Goal: Information Seeking & Learning: Compare options

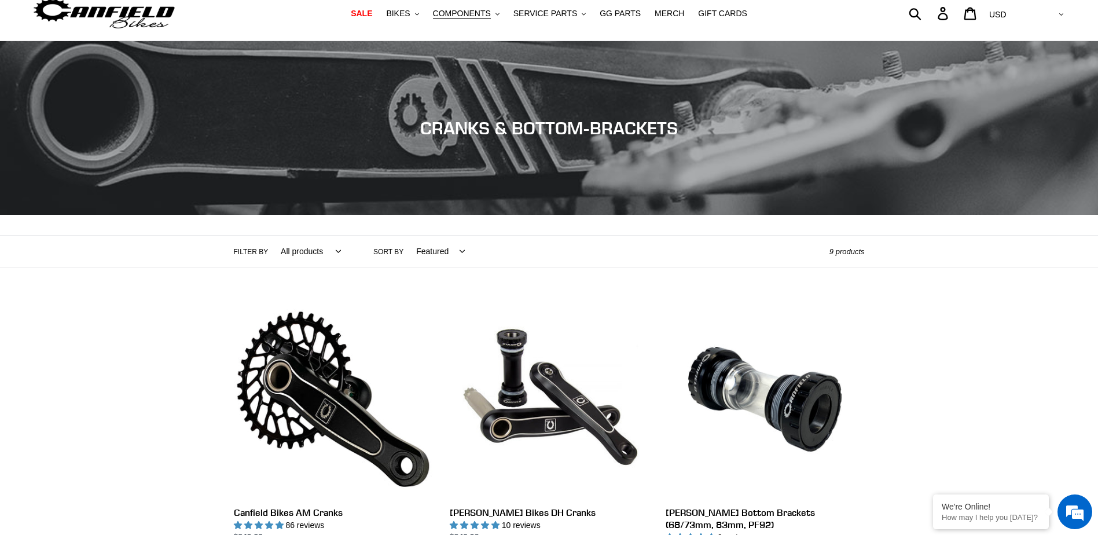
scroll to position [116, 0]
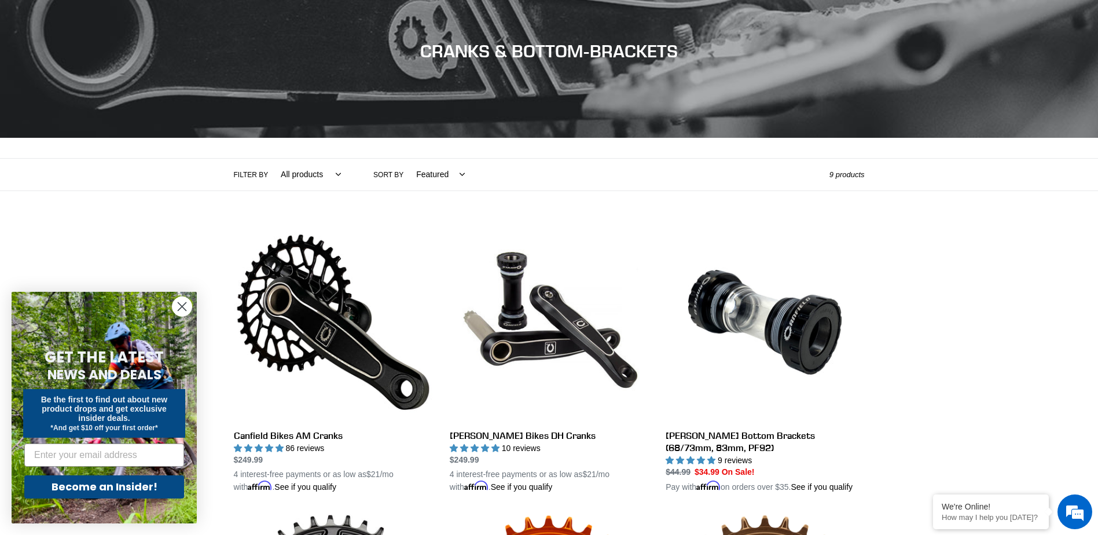
click at [175, 307] on circle "Close dialog" at bounding box center [181, 306] width 19 height 19
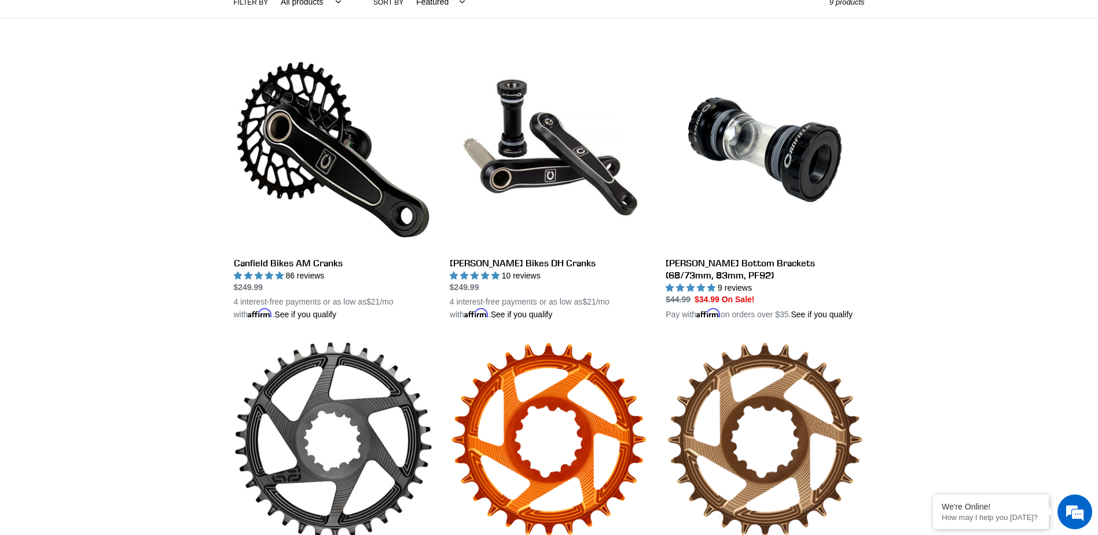
scroll to position [289, 0]
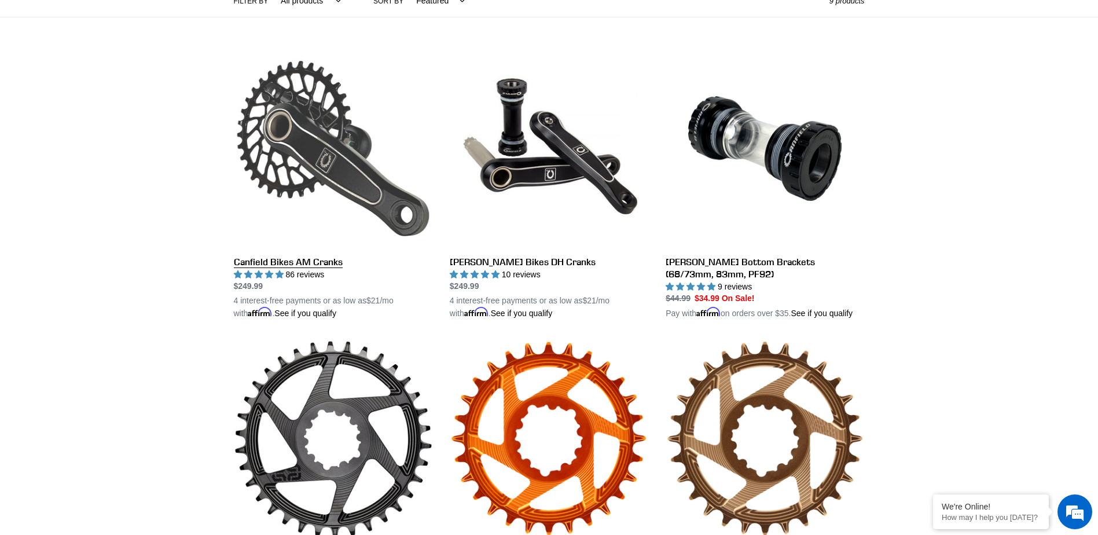
click at [307, 265] on link "Canfield Bikes AM Cranks" at bounding box center [333, 184] width 199 height 271
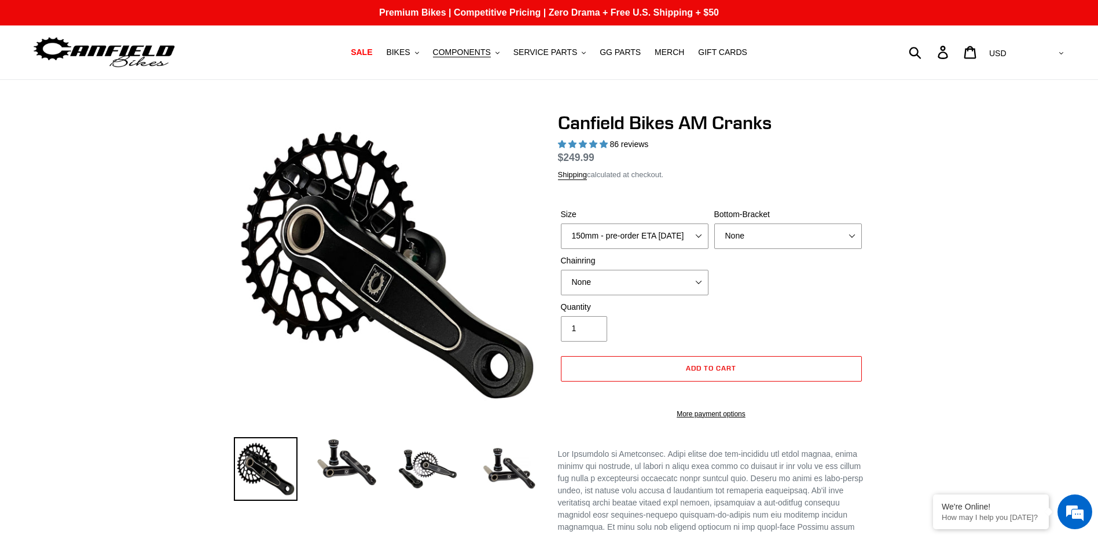
select select "highest-rating"
click at [576, 53] on button "SERVICE PARTS .cls-1{fill:#231f20}" at bounding box center [550, 53] width 84 height 16
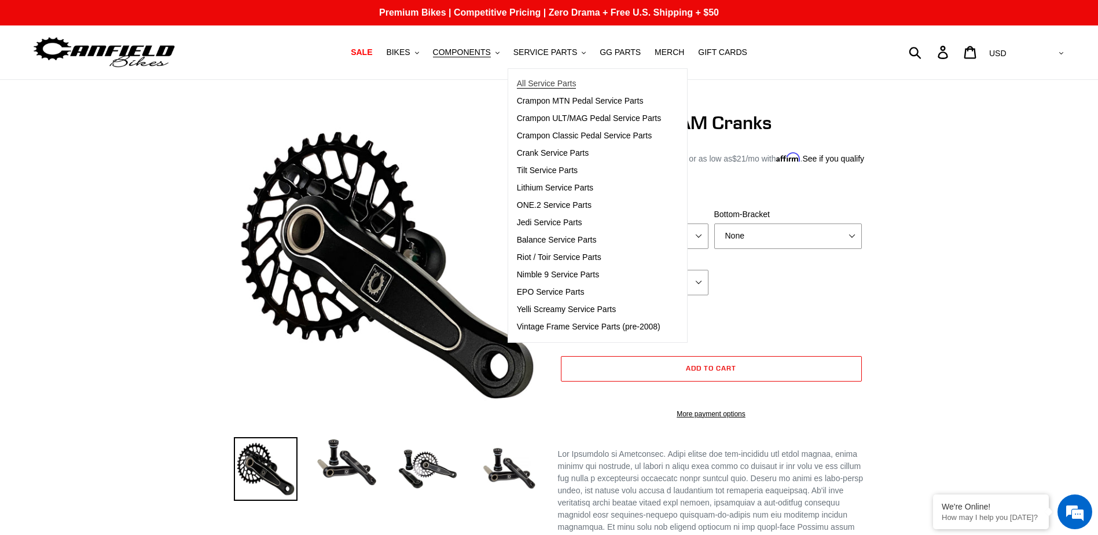
click at [556, 79] on span "All Service Parts" at bounding box center [547, 84] width 60 height 10
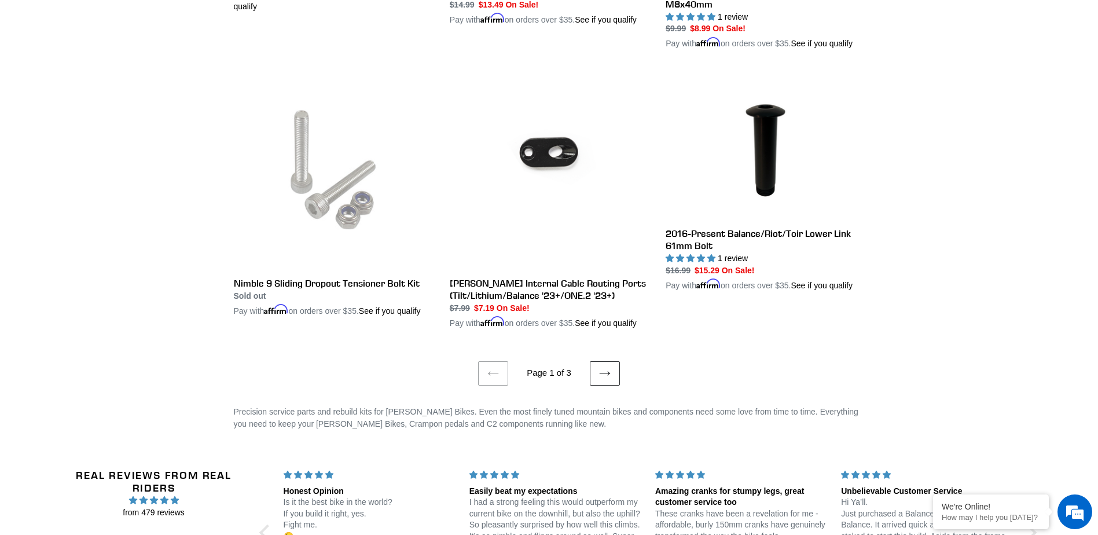
click at [597, 361] on link "Next page" at bounding box center [605, 373] width 30 height 24
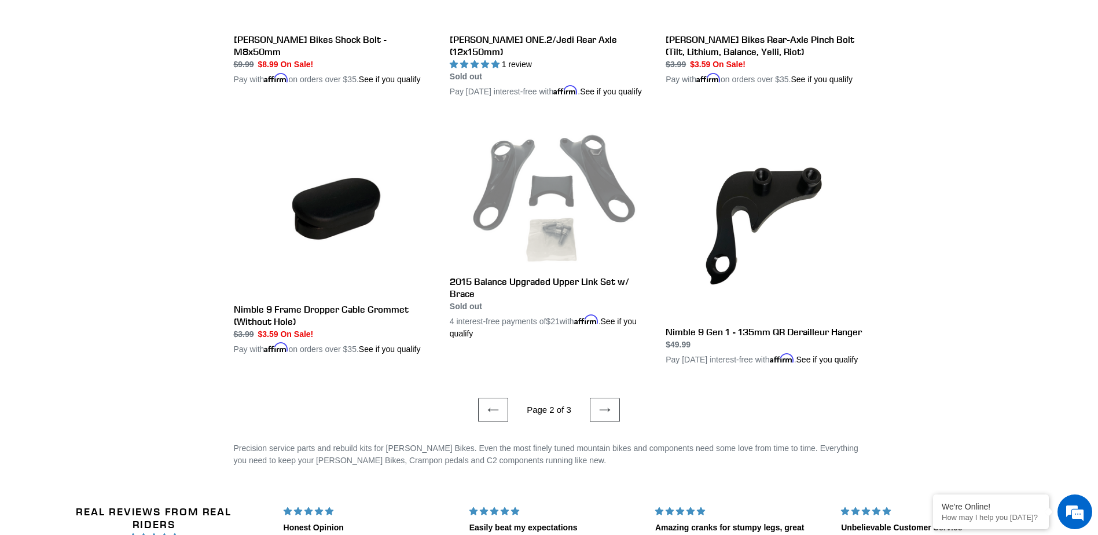
scroll to position [2141, 0]
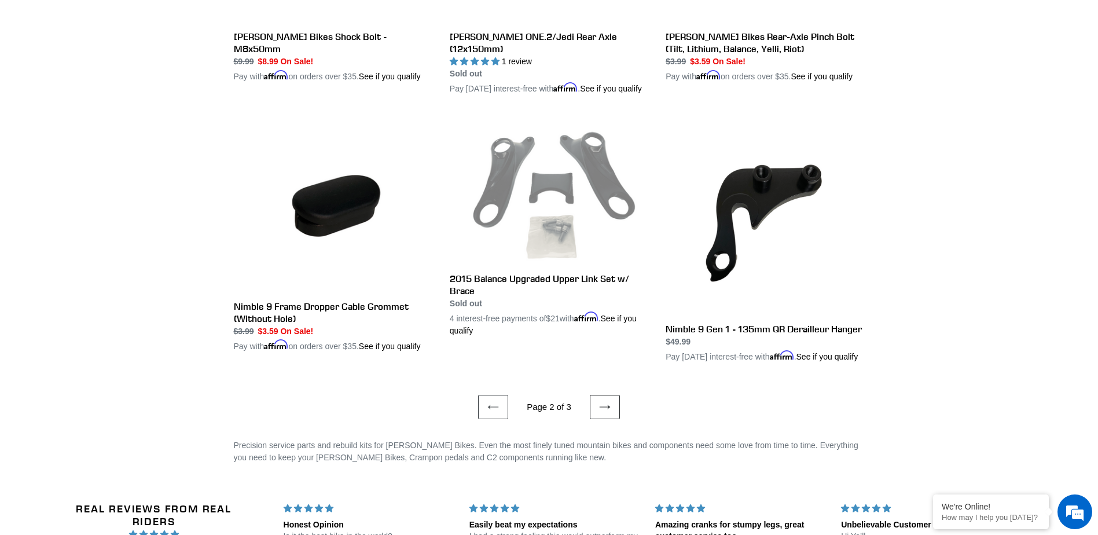
click at [594, 419] on link "Next page" at bounding box center [605, 407] width 30 height 24
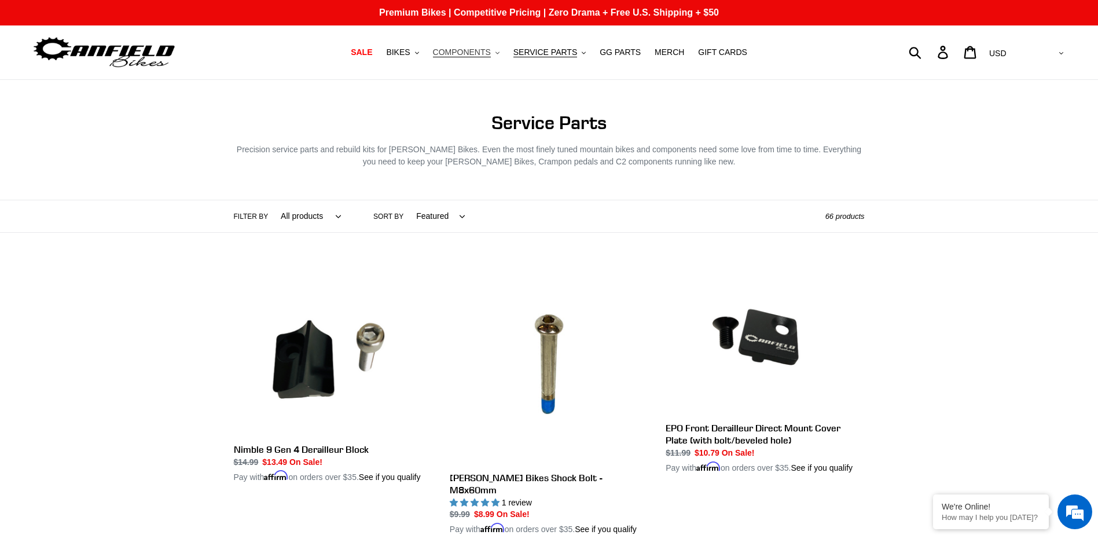
click at [504, 50] on button "COMPONENTS .cls-1{fill:#231f20}" at bounding box center [466, 53] width 78 height 16
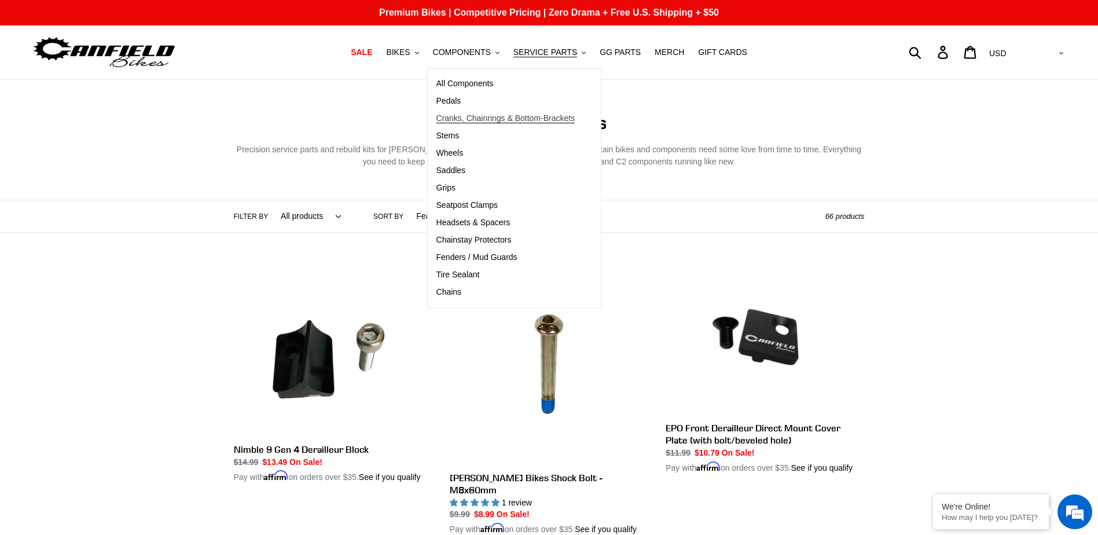
click at [486, 119] on span "Cranks, Chainrings & Bottom-Brackets" at bounding box center [505, 118] width 139 height 10
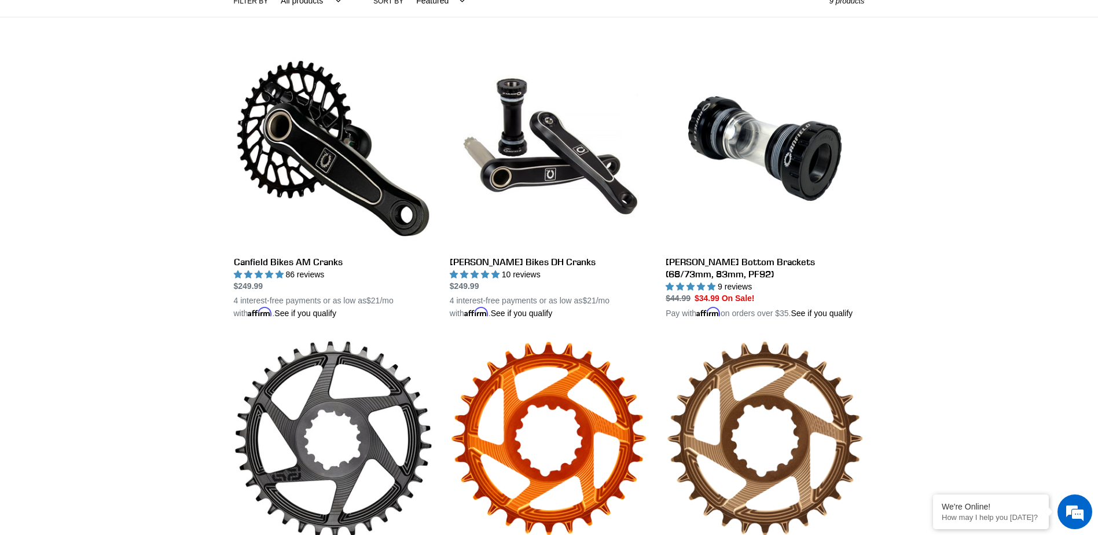
scroll to position [174, 0]
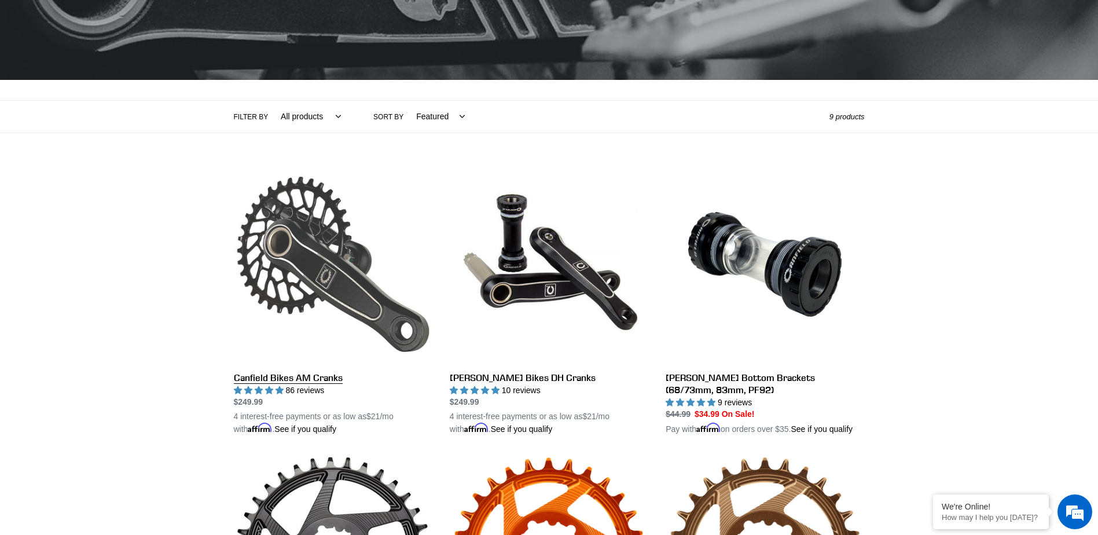
click at [271, 377] on link "Canfield Bikes AM Cranks" at bounding box center [333, 300] width 199 height 271
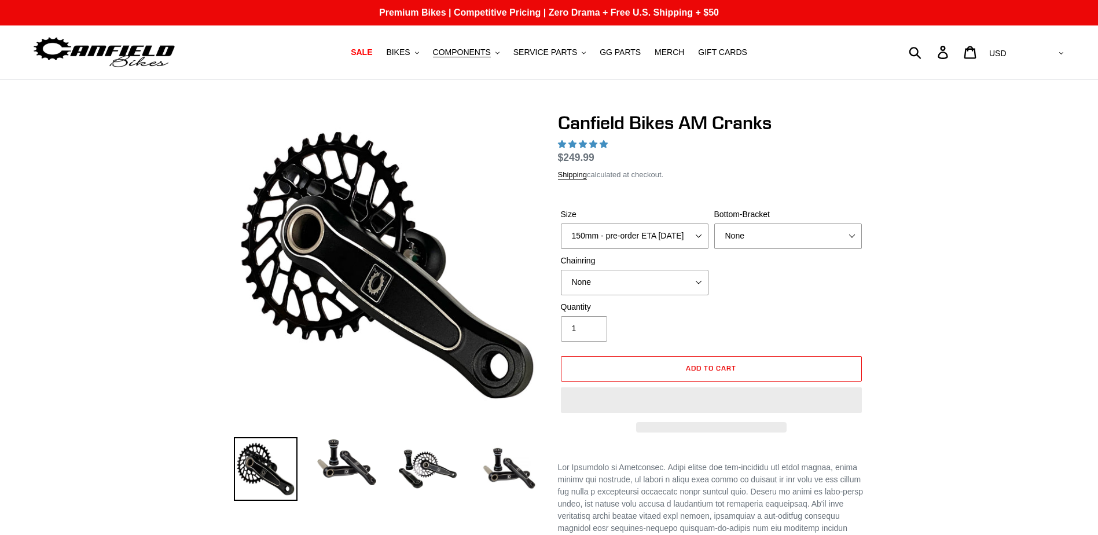
select select "highest-rating"
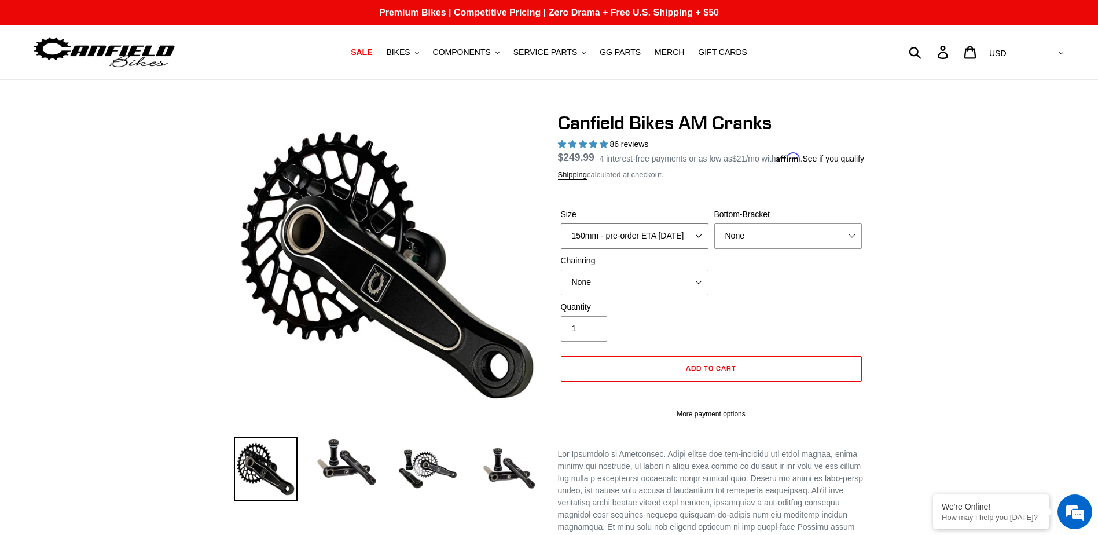
click at [697, 247] on select "150mm - pre-order ETA 9/30/25 155mm - pre-order ETA 9/30/25 160mm - pre-order E…" at bounding box center [635, 235] width 148 height 25
select select "155mm - pre-order ETA 9/30/25"
click at [561, 237] on select "150mm - pre-order ETA 9/30/25 155mm - pre-order ETA 9/30/25 160mm - pre-order E…" at bounding box center [635, 235] width 148 height 25
click at [372, 52] on span "SALE" at bounding box center [361, 52] width 21 height 10
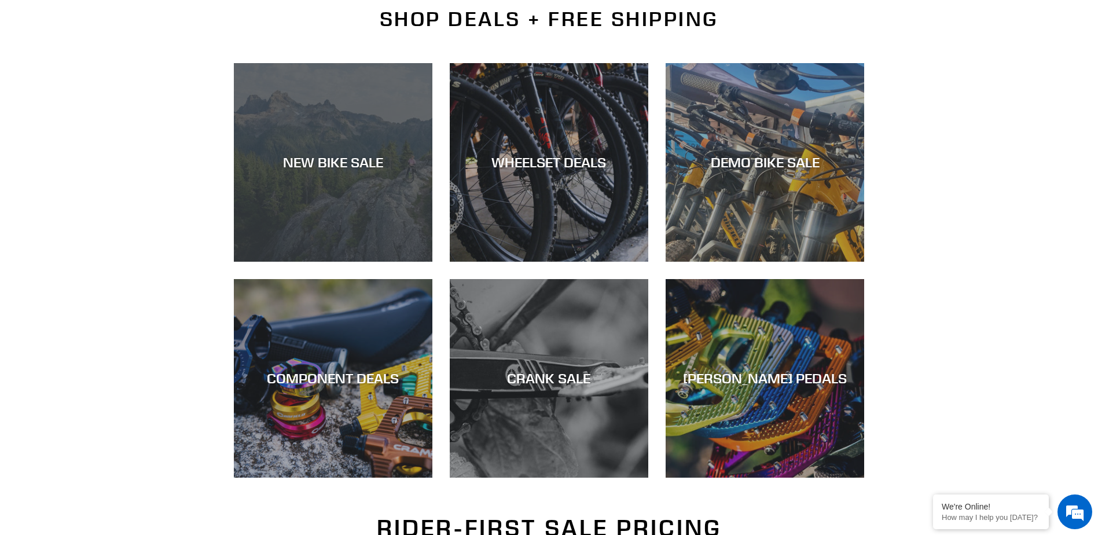
scroll to position [289, 0]
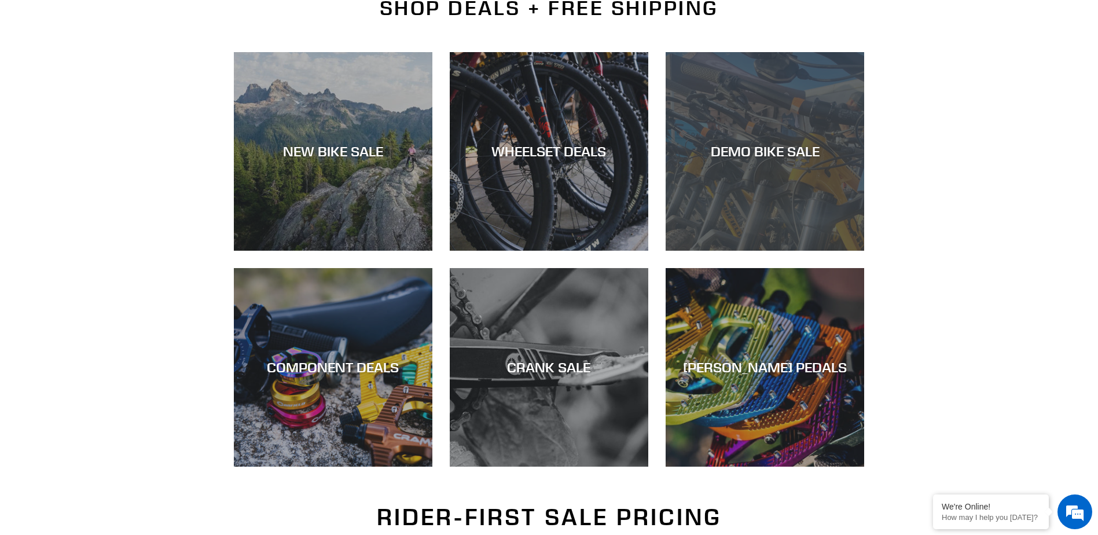
click at [743, 251] on div "DEMO BIKE SALE" at bounding box center [765, 251] width 199 height 0
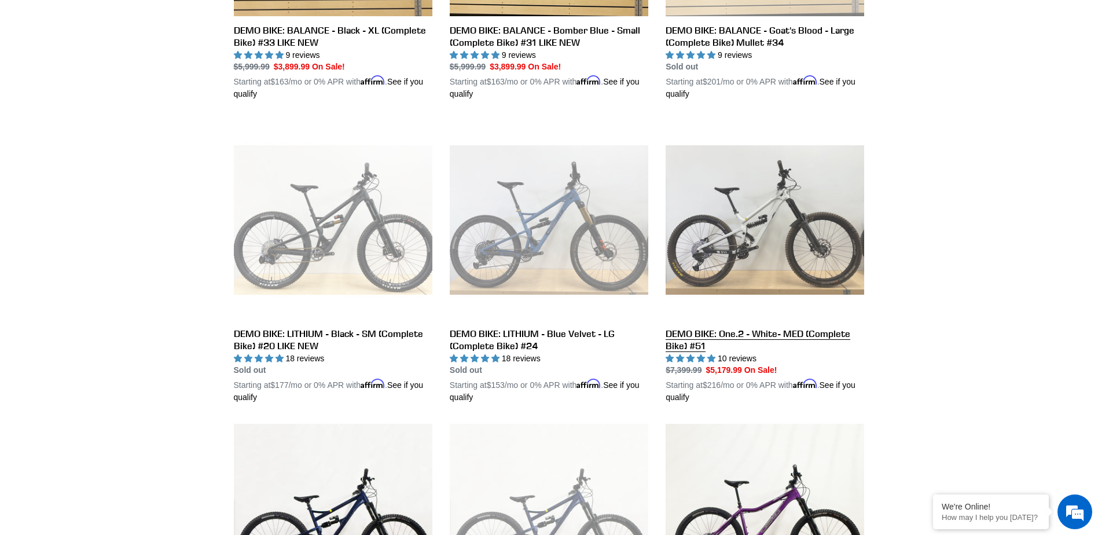
click at [745, 252] on link "DEMO BIKE: One.2 - White- MED (Complete Bike) #51" at bounding box center [765, 261] width 199 height 283
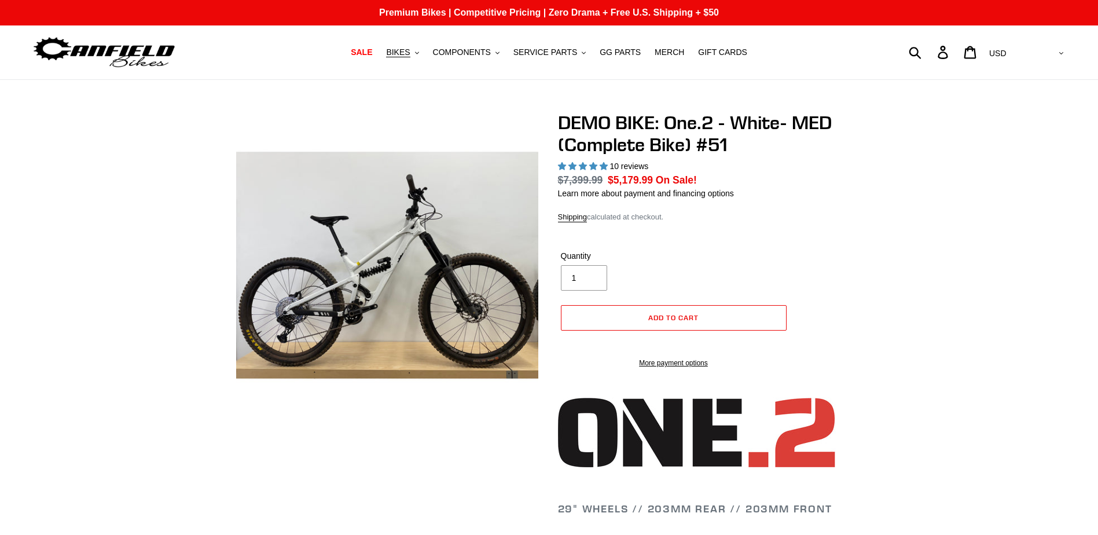
select select "highest-rating"
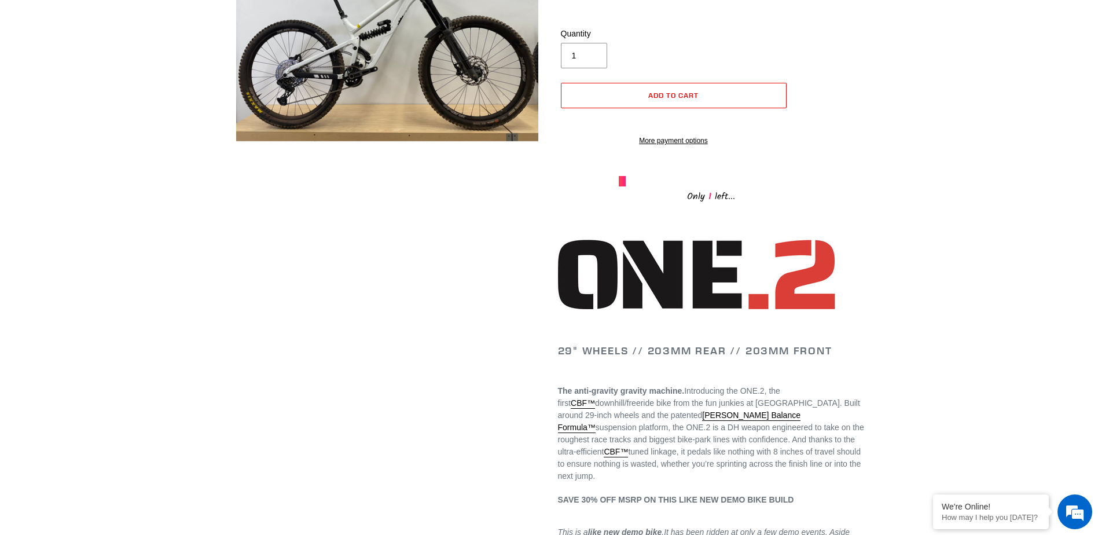
scroll to position [289, 0]
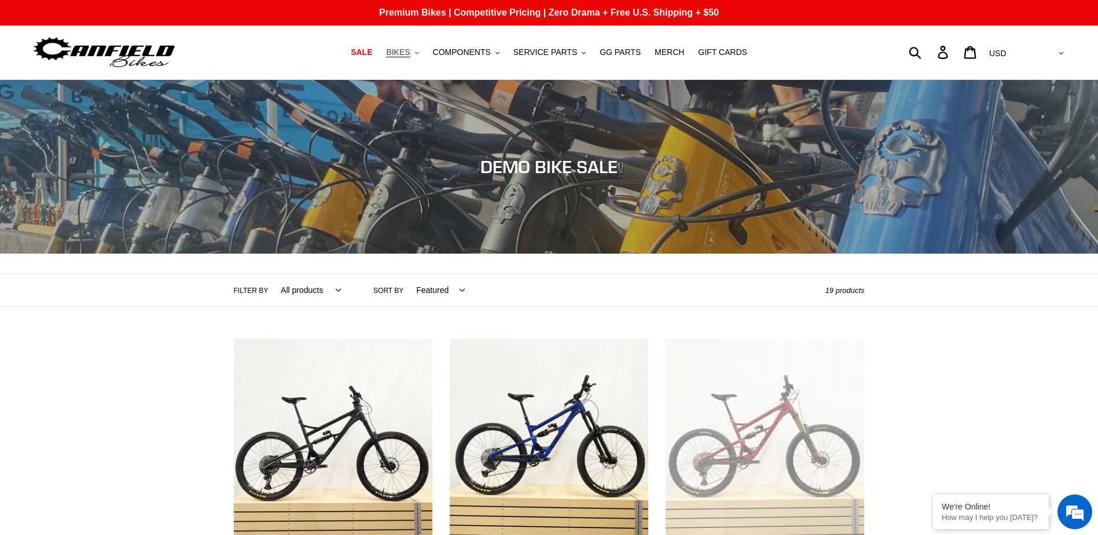
click at [419, 53] on icon ".cls-1{fill:#231f20}" at bounding box center [417, 53] width 4 height 4
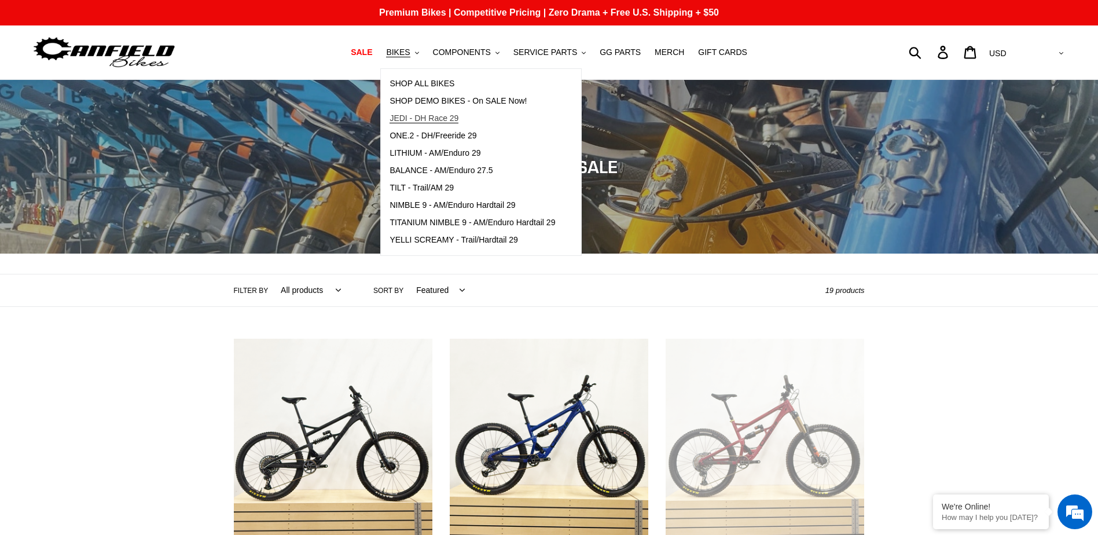
click at [442, 119] on span "JEDI - DH Race 29" at bounding box center [424, 118] width 69 height 10
